Goal: Find contact information: Find contact information

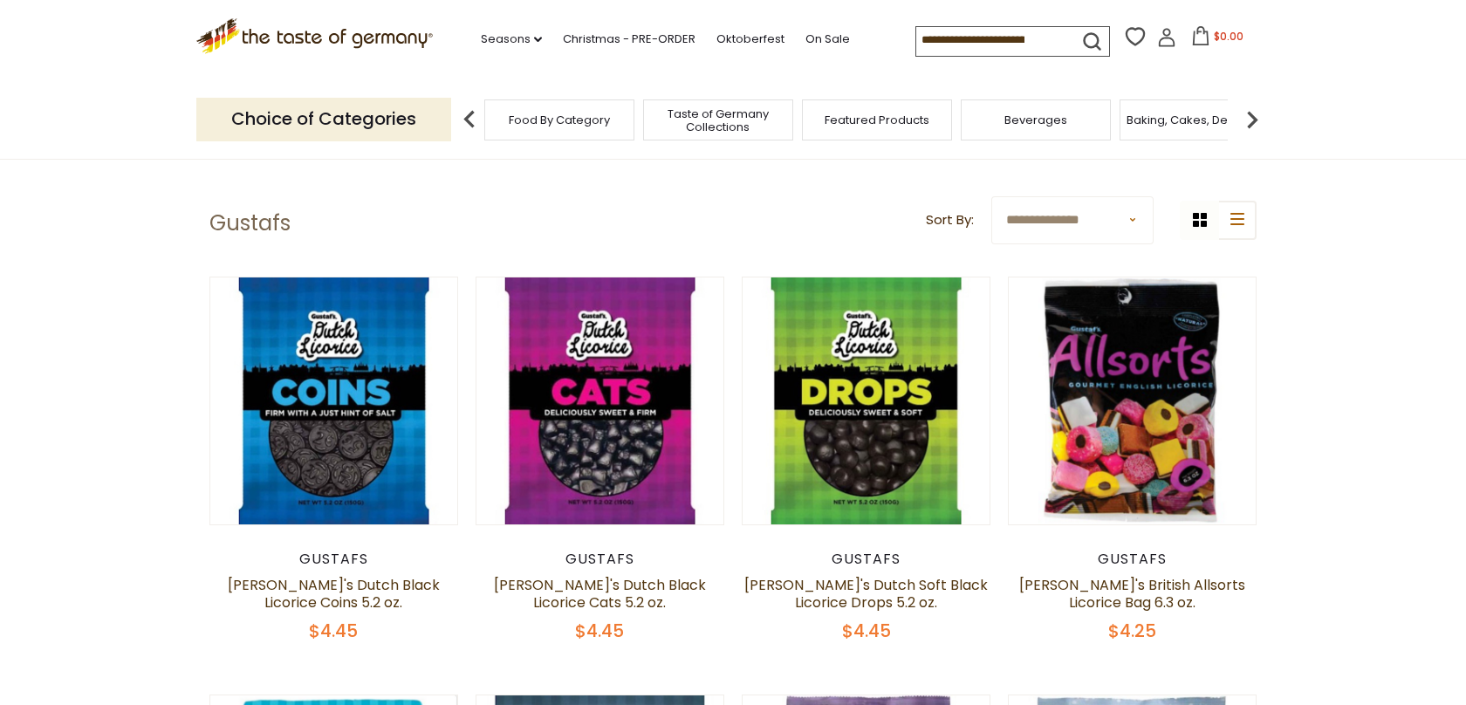
scroll to position [35, 0]
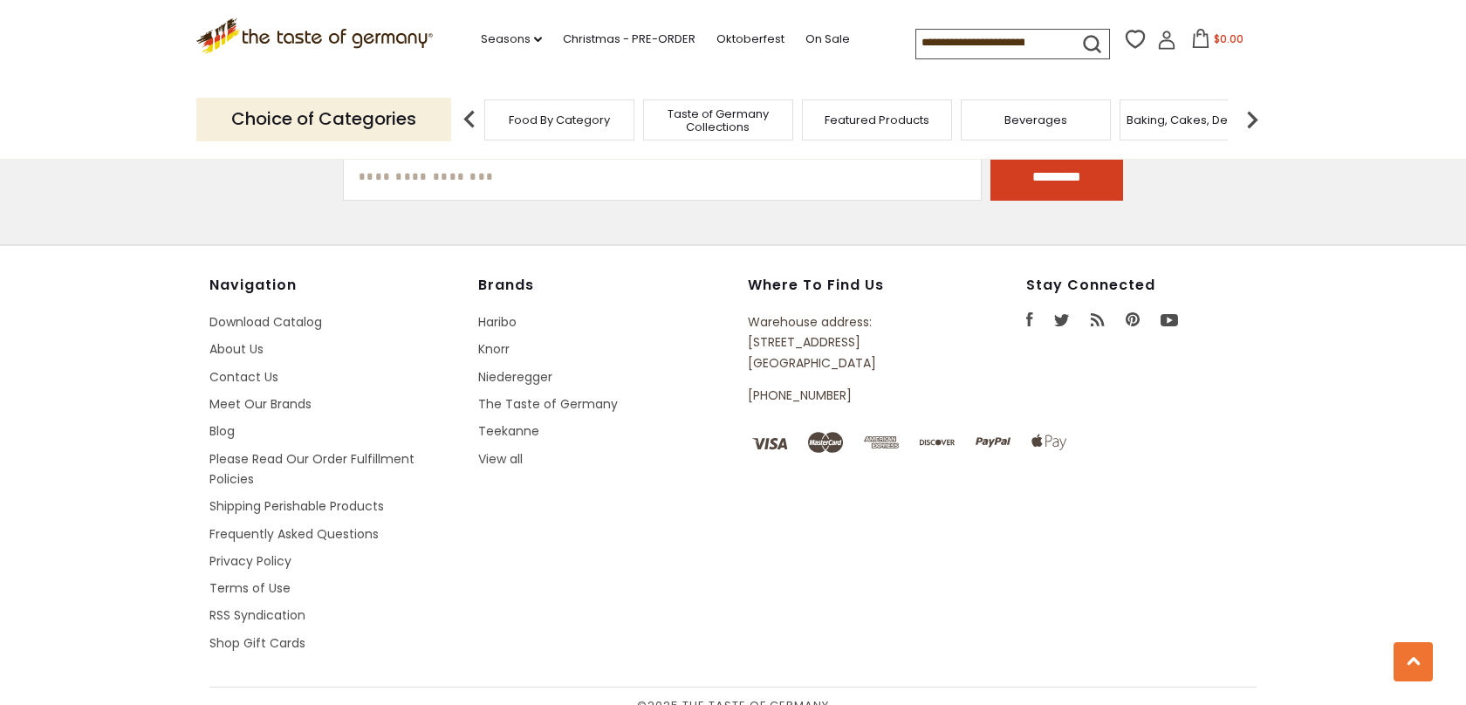
scroll to position [2049, 0]
drag, startPoint x: 838, startPoint y: 375, endPoint x: 749, endPoint y: 369, distance: 89.2
click at [749, 384] on p "[PHONE_NUMBER]" at bounding box center [847, 394] width 199 height 20
copy p "[PHONE_NUMBER]"
click at [713, 420] on li "Teekanne" at bounding box center [603, 430] width 251 height 20
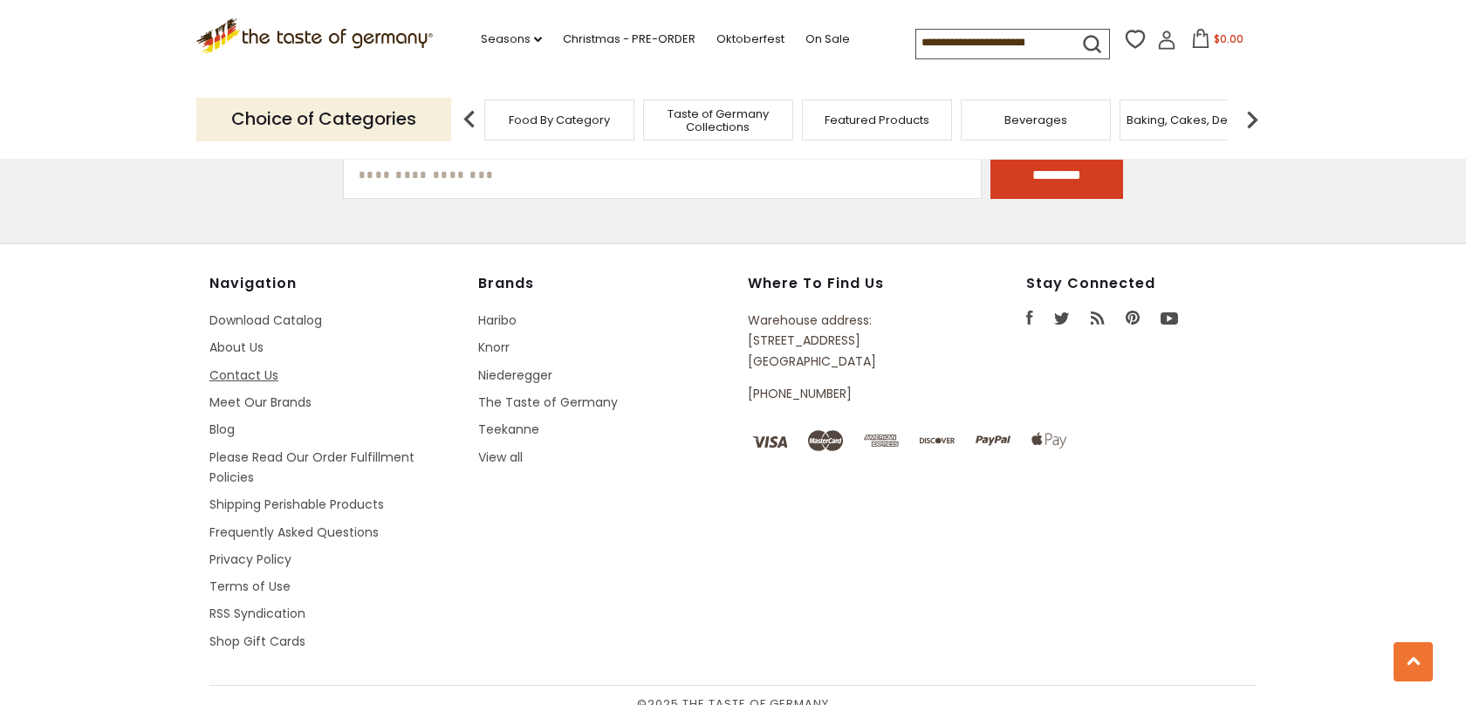
click at [243, 367] on link "Contact Us" at bounding box center [243, 375] width 69 height 17
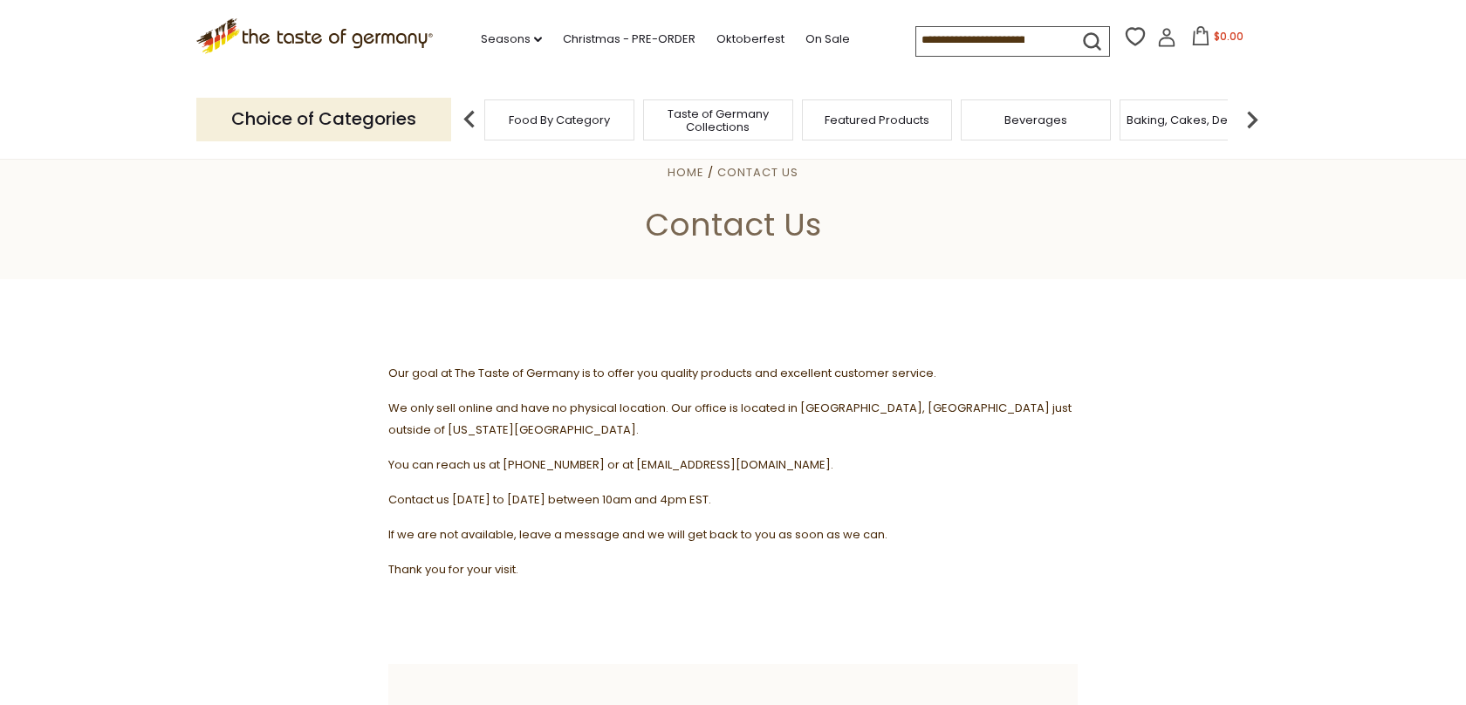
scroll to position [35, 0]
drag, startPoint x: 815, startPoint y: 443, endPoint x: 626, endPoint y: 444, distance: 189.4
click at [626, 455] on span "You can reach us at [PHONE_NUMBER] or at [EMAIL_ADDRESS][DOMAIN_NAME]." at bounding box center [610, 463] width 445 height 17
copy span "[EMAIL_ADDRESS][DOMAIN_NAME]"
click at [240, 31] on icon ".st0{fill:#EDD300;} .st1{fill:#D33E21;}" at bounding box center [314, 36] width 237 height 36
